Goal: Information Seeking & Learning: Learn about a topic

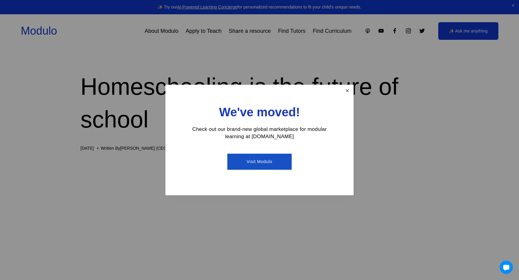
click at [348, 93] on link "Close" at bounding box center [347, 91] width 11 height 11
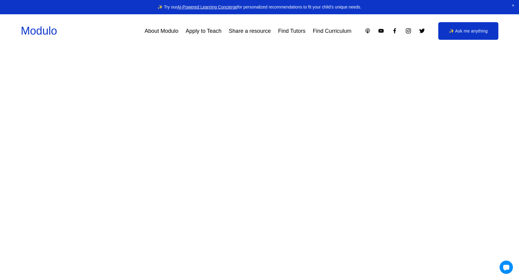
scroll to position [727, 0]
click at [46, 37] on link "Modulo" at bounding box center [39, 31] width 36 height 12
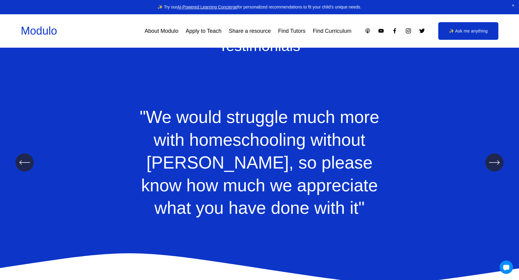
scroll to position [695, 0]
click at [495, 158] on icon "\a \a \a Next\a \a" at bounding box center [494, 162] width 11 height 11
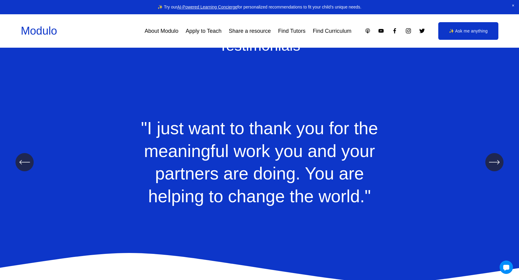
click at [495, 158] on icon "\a \a \a Next\a \a" at bounding box center [494, 162] width 11 height 11
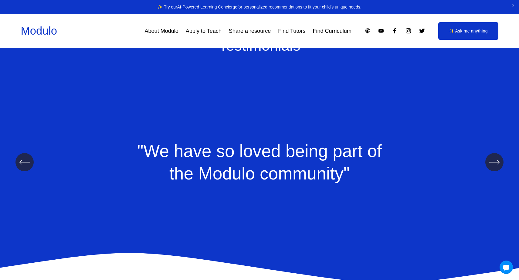
click at [495, 158] on icon "\a \a \a Next\a \a" at bounding box center [494, 162] width 11 height 11
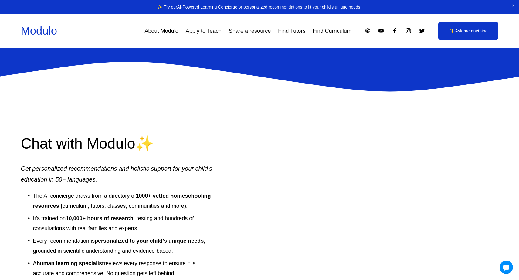
scroll to position [887, 0]
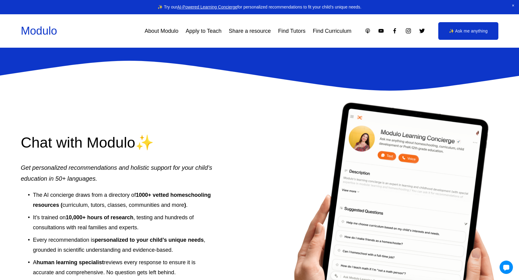
click at [302, 208] on div at bounding box center [390, 233] width 258 height 283
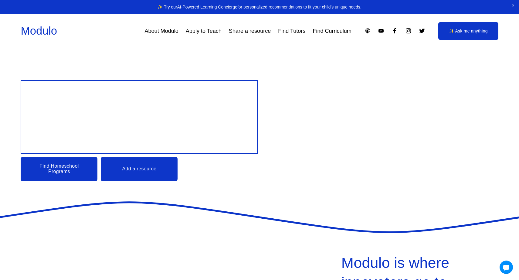
scroll to position [47, 0]
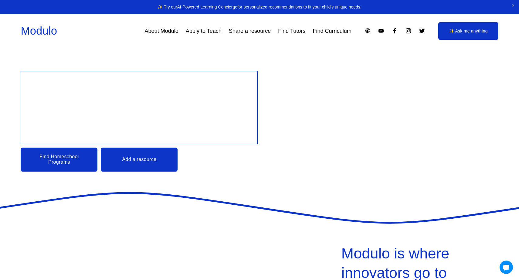
click at [70, 159] on link "Find Homeschool Programs" at bounding box center [59, 160] width 77 height 24
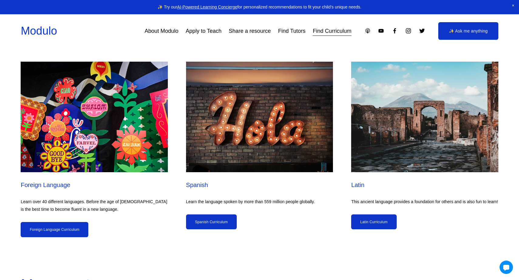
scroll to position [1572, 0]
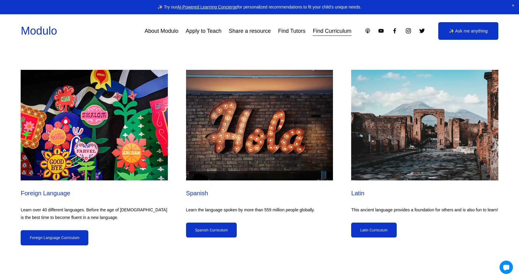
click at [73, 241] on link "Foreign Language Curriculum" at bounding box center [55, 237] width 68 height 15
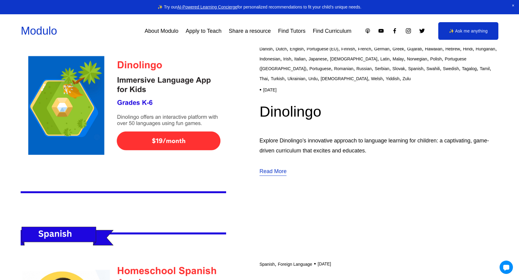
scroll to position [326, 0]
